Goal: Find specific page/section

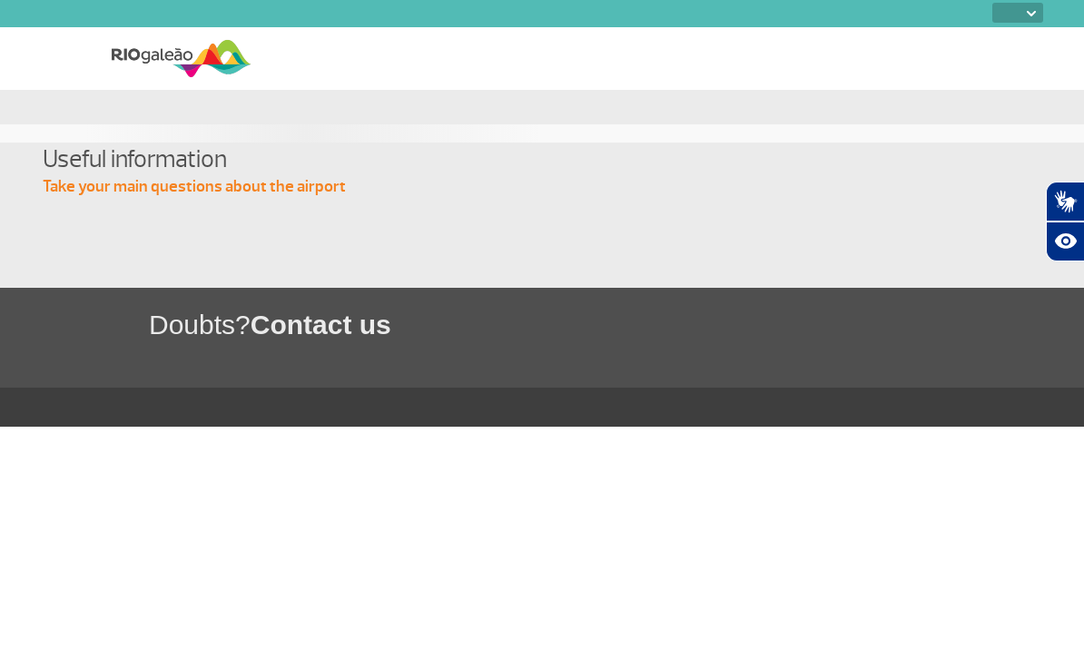
select select
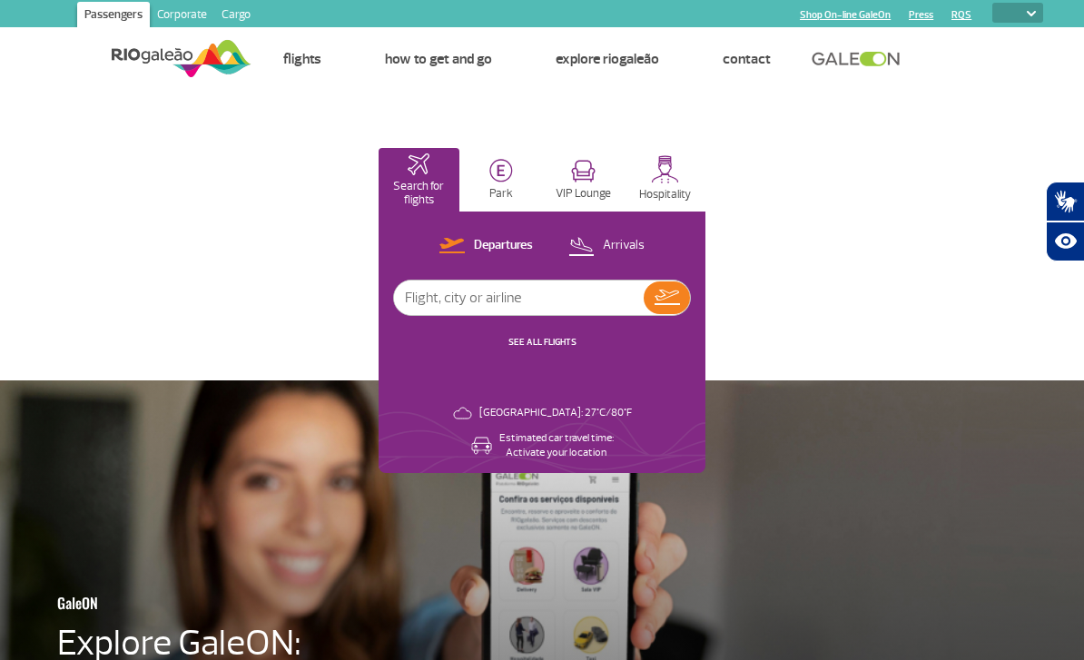
click at [118, 53] on img at bounding box center [182, 58] width 140 height 44
click at [122, 57] on img at bounding box center [182, 58] width 140 height 44
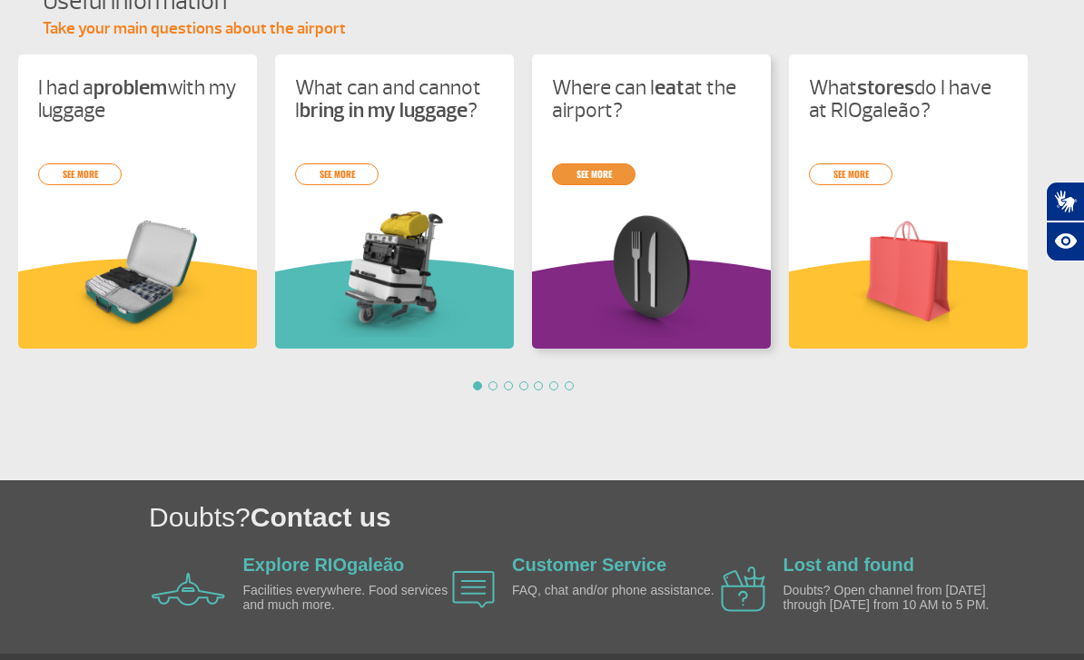
click at [591, 166] on link "see more" at bounding box center [594, 174] width 84 height 22
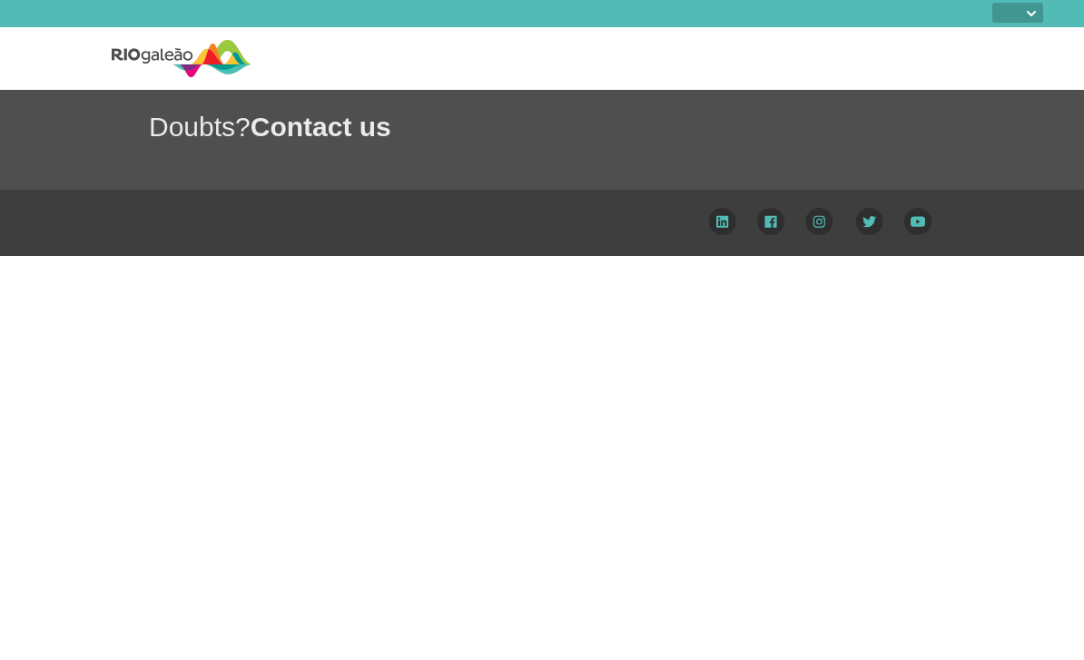
select select
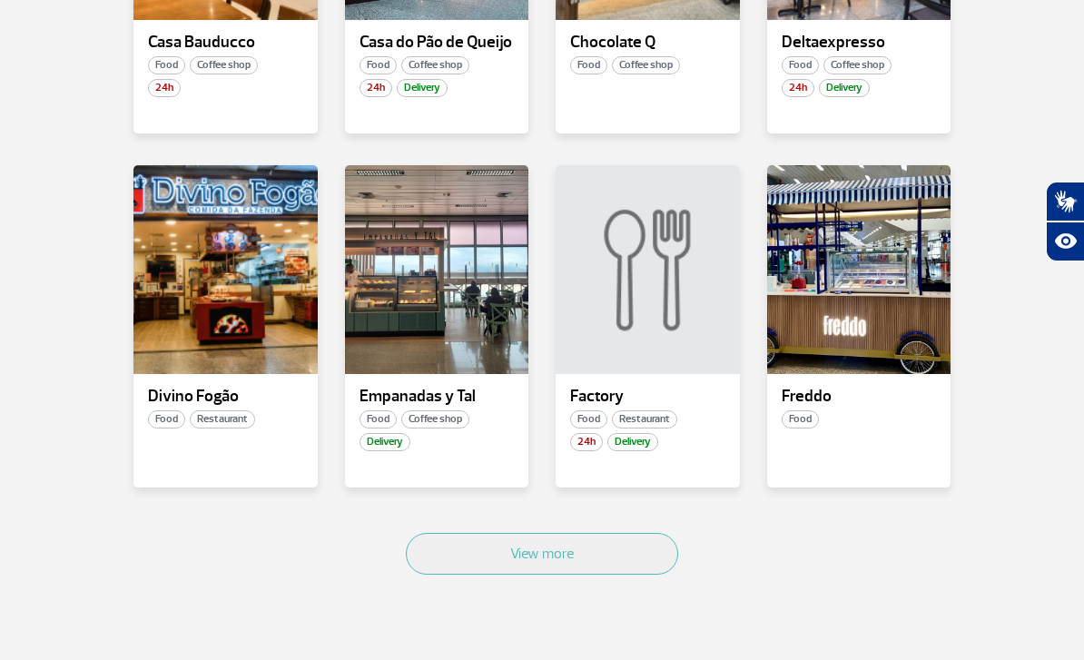
scroll to position [989, 0]
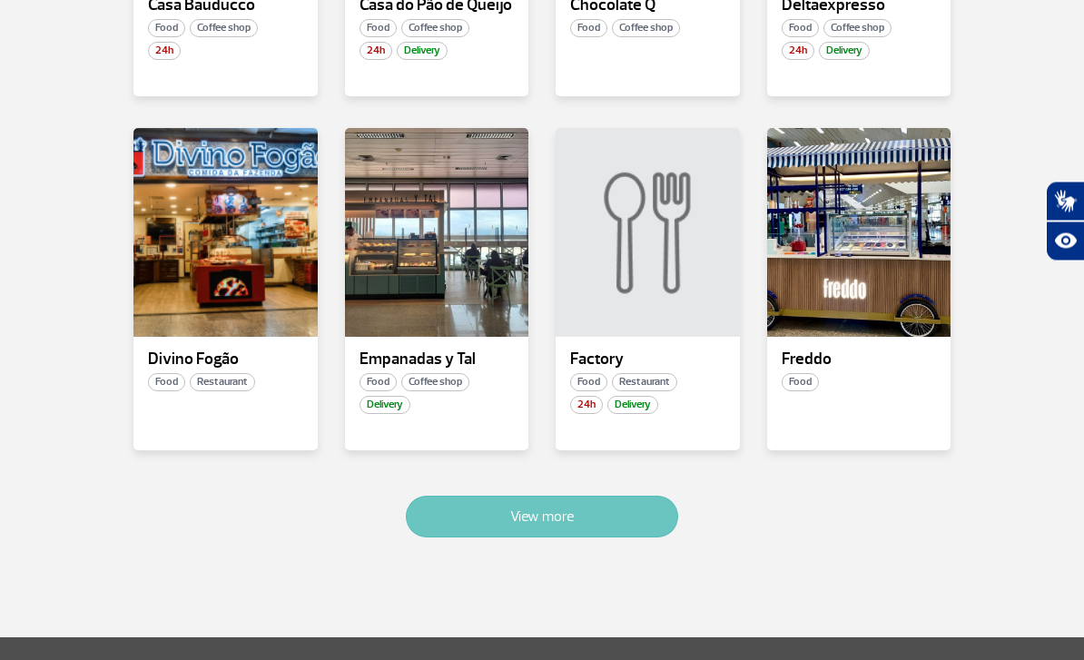
click at [455, 503] on button "View more" at bounding box center [542, 518] width 272 height 42
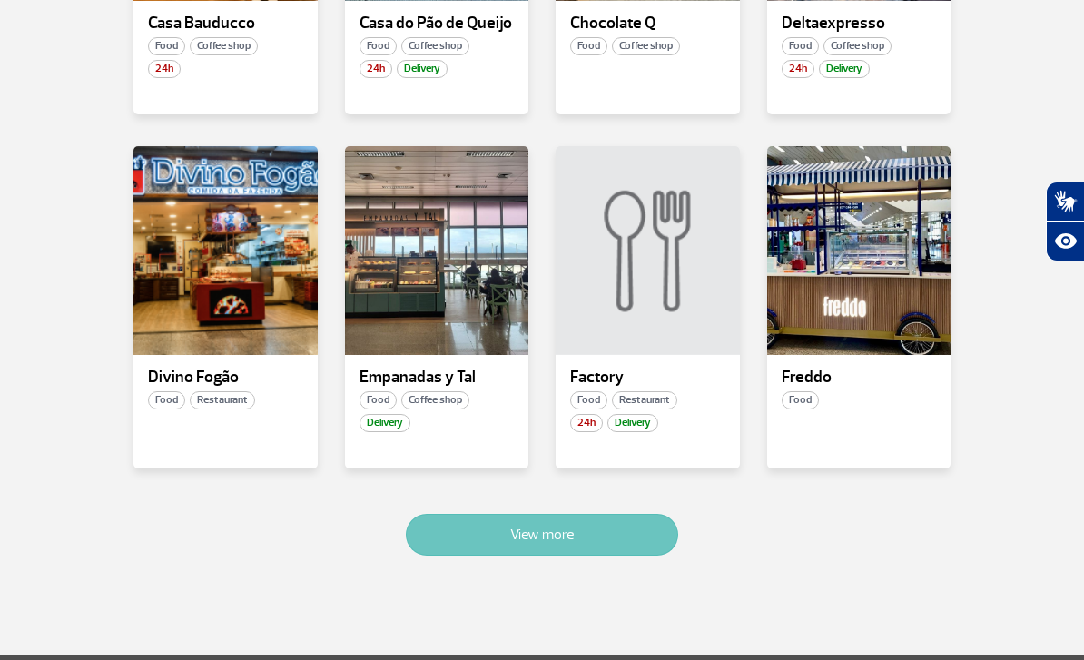
click at [468, 524] on button "View more" at bounding box center [542, 535] width 272 height 42
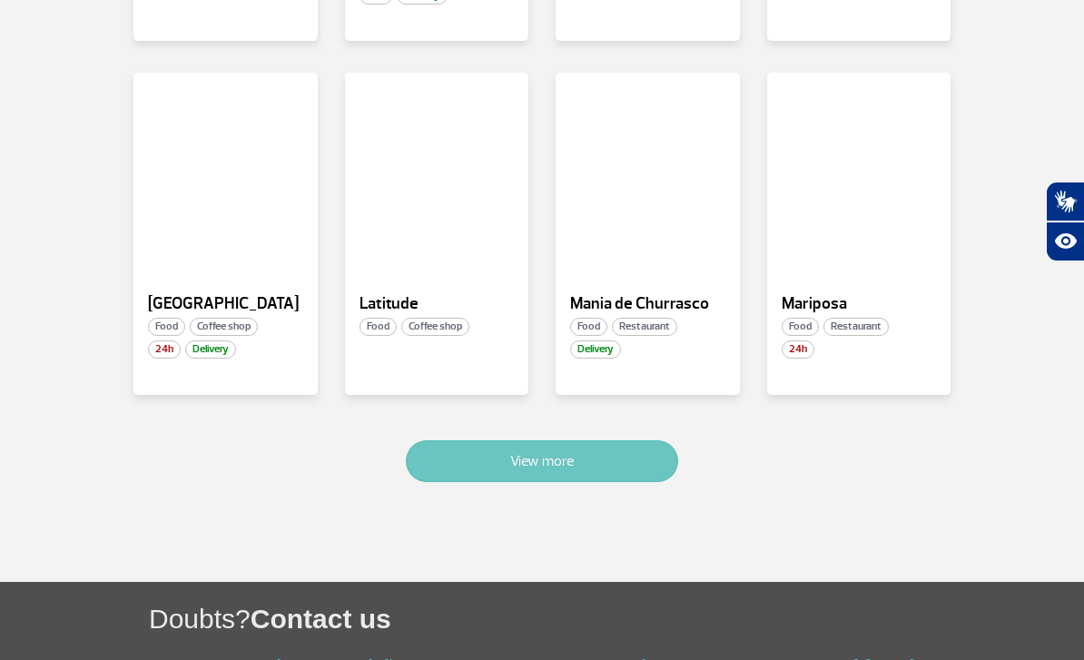
scroll to position [3218, 0]
